Goal: Task Accomplishment & Management: Manage account settings

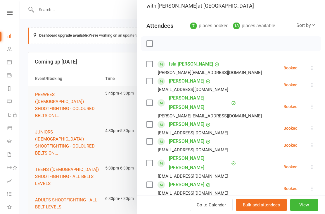
scroll to position [50, 0]
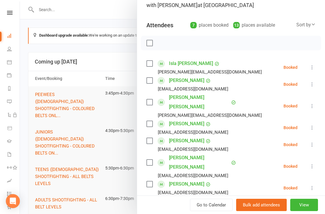
click at [310, 185] on icon at bounding box center [312, 188] width 6 height 6
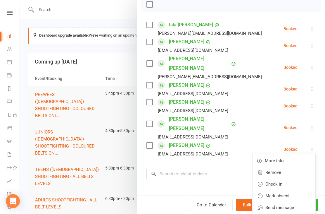
scroll to position [91, 0]
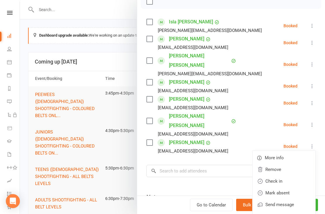
click at [268, 187] on link "Mark absent" at bounding box center [283, 193] width 63 height 12
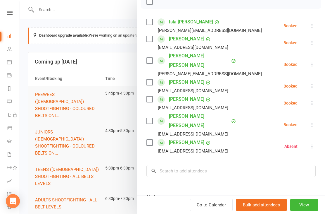
click at [312, 122] on icon at bounding box center [312, 125] width 6 height 6
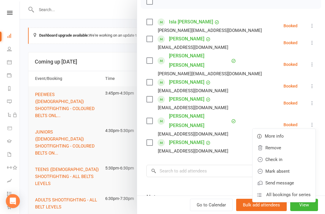
click at [265, 165] on link "Mark absent" at bounding box center [283, 171] width 63 height 12
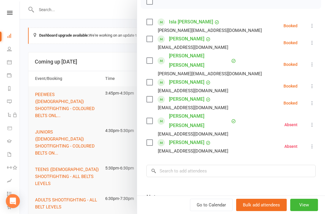
click at [311, 100] on icon at bounding box center [312, 103] width 6 height 6
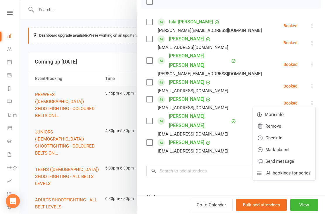
click at [275, 143] on link "Mark absent" at bounding box center [283, 149] width 63 height 12
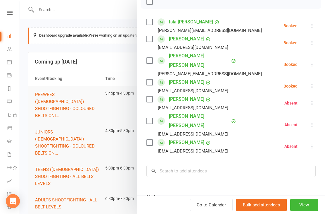
click at [310, 83] on icon at bounding box center [312, 86] width 6 height 6
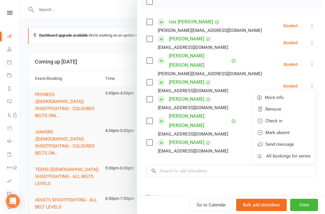
click at [268, 126] on link "Mark absent" at bounding box center [283, 132] width 63 height 12
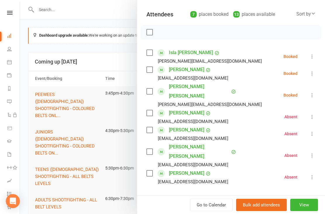
scroll to position [57, 0]
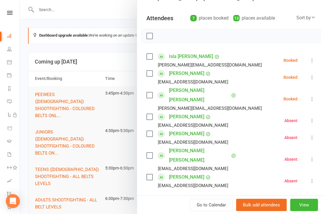
click at [311, 78] on icon at bounding box center [312, 77] width 6 height 6
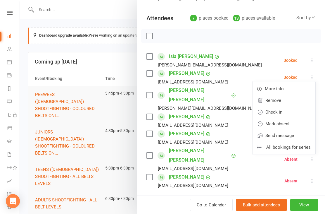
click at [270, 122] on link "Mark absent" at bounding box center [283, 124] width 63 height 12
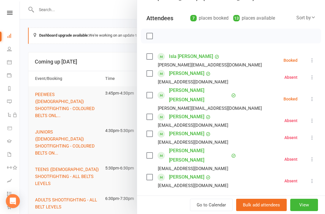
click at [14, 59] on link "Calendar" at bounding box center [13, 62] width 13 height 13
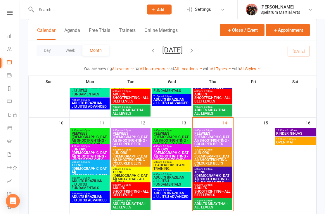
scroll to position [193, 0]
click at [122, 138] on span "PEEWEES ([DEMOGRAPHIC_DATA]) SHOOTFIGHTING - COLOURED BELTS ONL..." at bounding box center [130, 140] width 37 height 18
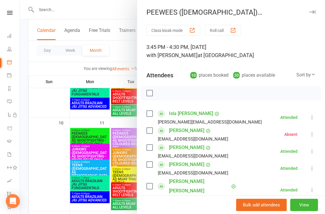
click at [80, 142] on div at bounding box center [172, 107] width 305 height 214
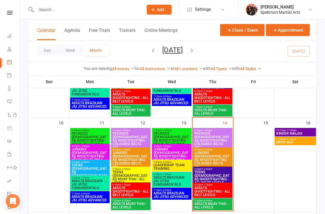
click at [8, 36] on icon at bounding box center [9, 35] width 5 height 5
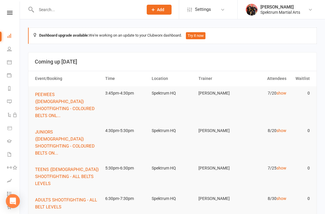
click at [61, 99] on span "PEEWEES ([DEMOGRAPHIC_DATA]) SHOOTFIGHTING - COLOURED BELTS ONL..." at bounding box center [65, 105] width 60 height 26
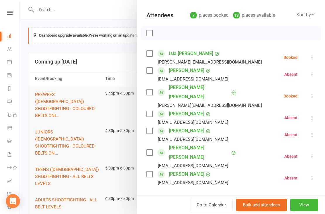
scroll to position [60, 0]
click at [312, 94] on icon at bounding box center [312, 96] width 6 height 6
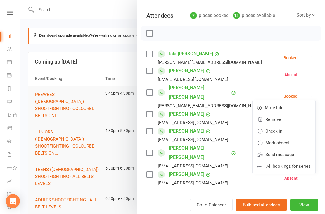
click at [294, 138] on link "Mark absent" at bounding box center [283, 143] width 63 height 12
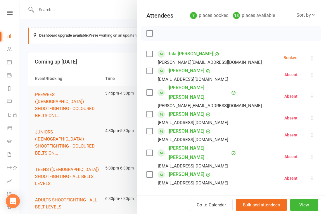
click at [310, 54] on button at bounding box center [312, 57] width 7 height 7
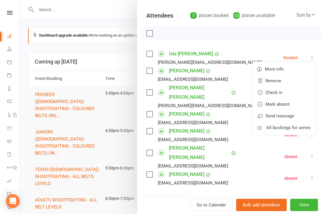
click at [290, 93] on link "Check in" at bounding box center [283, 92] width 63 height 12
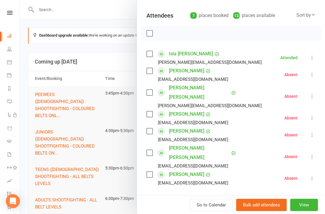
click at [313, 61] on button at bounding box center [312, 57] width 7 height 7
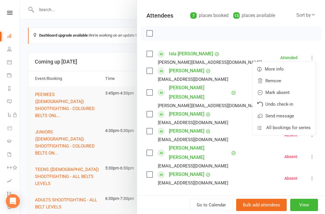
click at [289, 94] on link "Mark absent" at bounding box center [283, 92] width 63 height 12
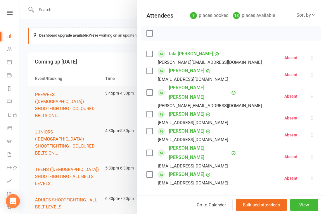
click at [50, 131] on div at bounding box center [172, 107] width 305 height 214
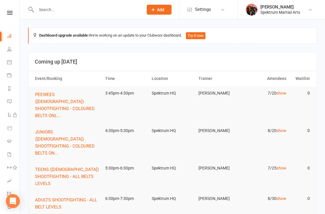
click at [51, 137] on span "JUNIORS ([DEMOGRAPHIC_DATA]) SHOOTFIGHTING - COLOURED BELTS ON..." at bounding box center [65, 142] width 60 height 26
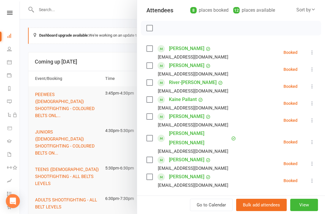
scroll to position [63, 0]
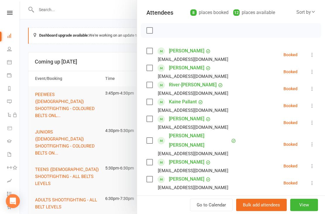
click at [306, 84] on li "River-[PERSON_NAME] [EMAIL_ADDRESS][DOMAIN_NAME] Booked More info Remove Check …" at bounding box center [230, 88] width 169 height 17
click at [315, 180] on icon at bounding box center [312, 183] width 6 height 6
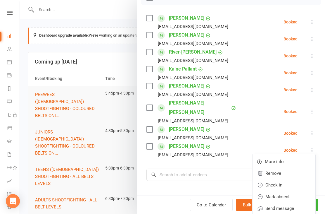
scroll to position [96, 0]
click at [290, 190] on link "Mark absent" at bounding box center [283, 196] width 63 height 12
